Goal: Check status: Check status

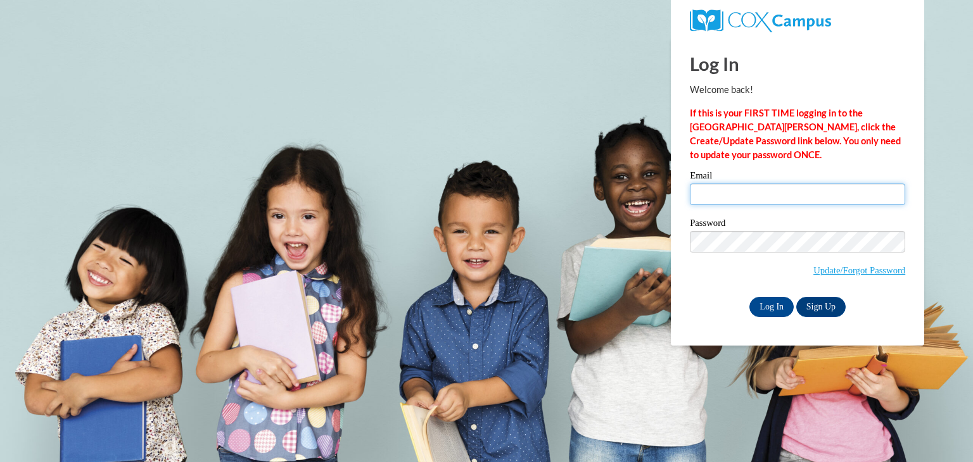
click at [759, 199] on input "Email" at bounding box center [797, 195] width 215 height 22
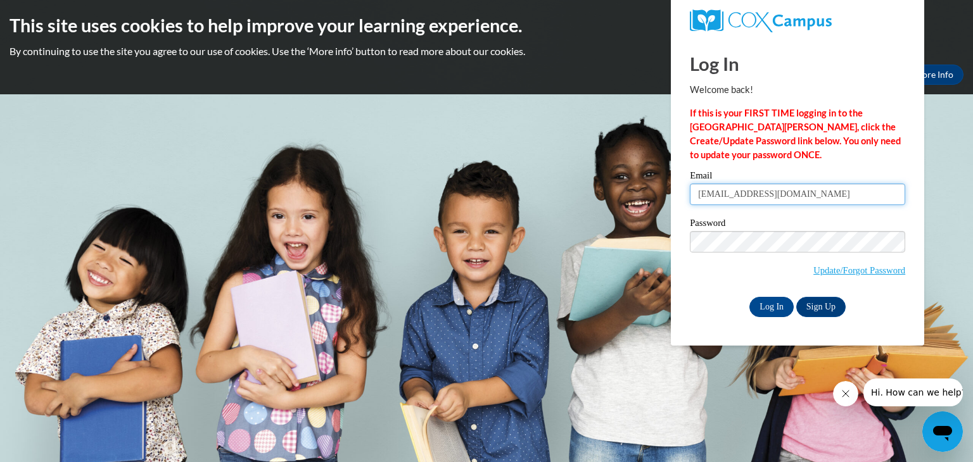
type input "[EMAIL_ADDRESS][DOMAIN_NAME]"
click at [761, 312] on input "Log In" at bounding box center [771, 307] width 44 height 20
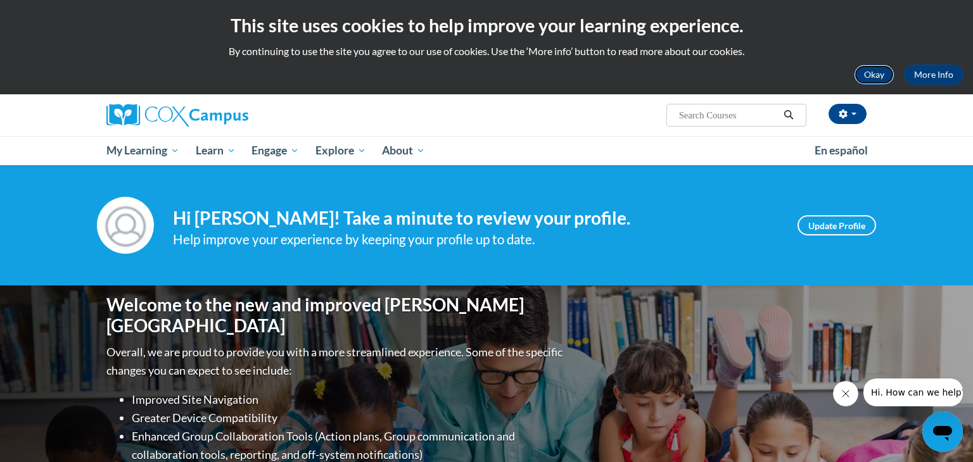
click at [868, 84] on button "Okay" at bounding box center [874, 75] width 41 height 20
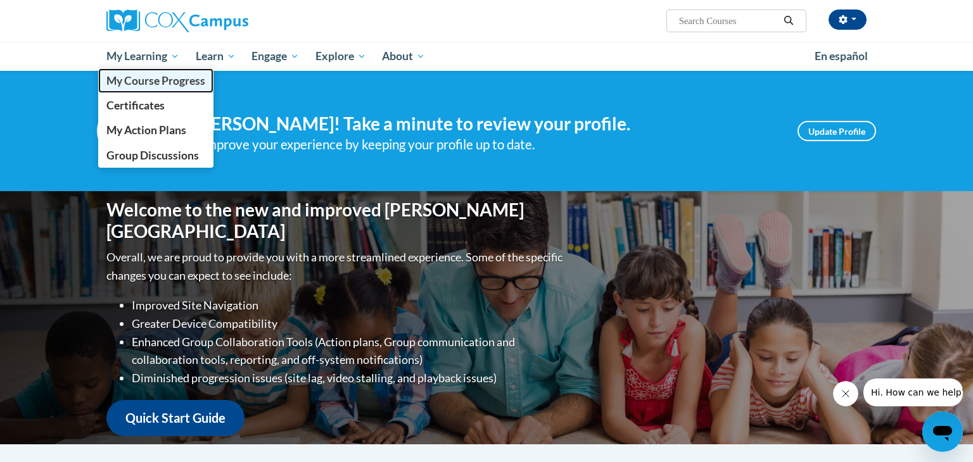
click at [169, 87] on span "My Course Progress" at bounding box center [155, 80] width 99 height 13
